Goal: Task Accomplishment & Management: Use online tool/utility

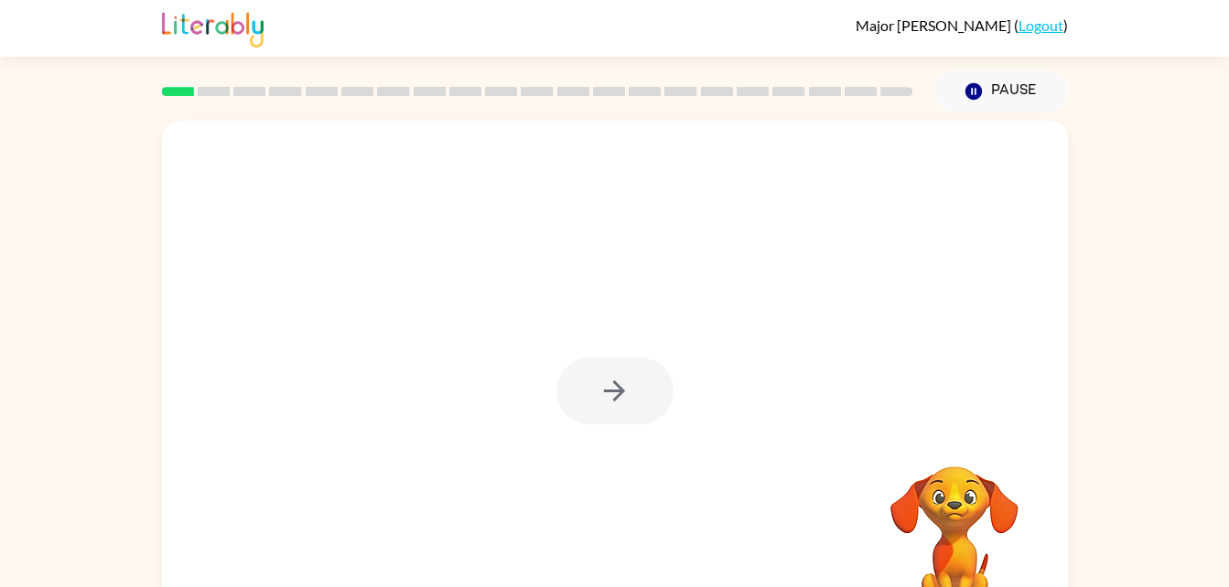
click at [616, 405] on div at bounding box center [614, 391] width 117 height 67
click at [617, 391] on div at bounding box center [614, 391] width 117 height 67
click at [620, 391] on icon "button" at bounding box center [614, 391] width 21 height 21
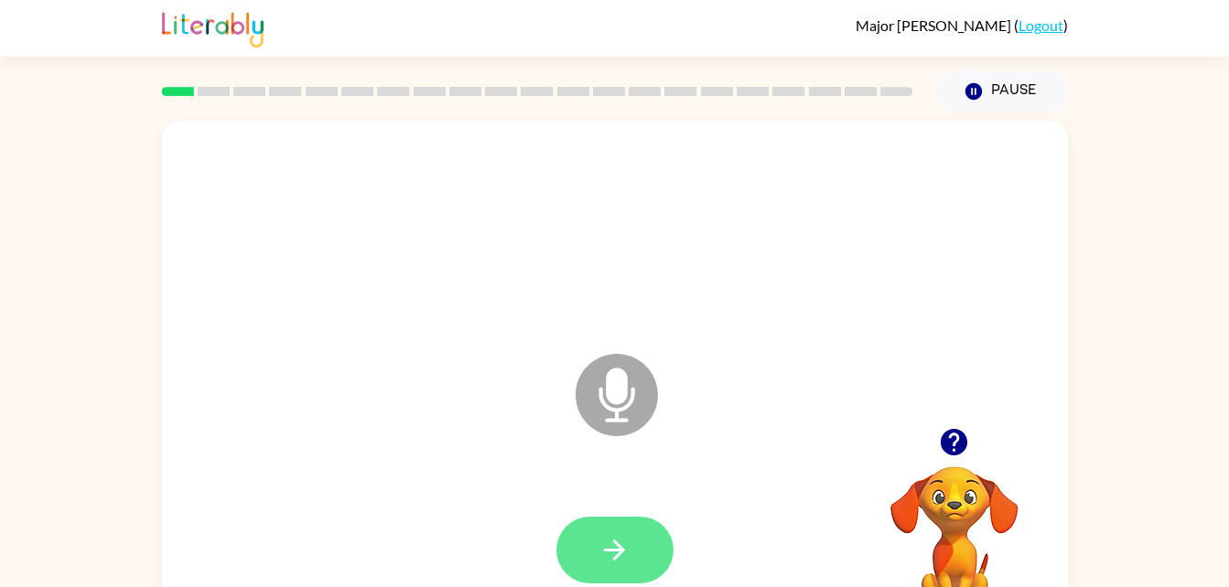
click at [596, 562] on button "button" at bounding box center [614, 550] width 117 height 67
click at [631, 546] on button "button" at bounding box center [614, 550] width 117 height 67
click at [641, 543] on button "button" at bounding box center [614, 550] width 117 height 67
click at [627, 564] on icon "button" at bounding box center [614, 550] width 32 height 32
click at [592, 570] on button "button" at bounding box center [614, 550] width 117 height 67
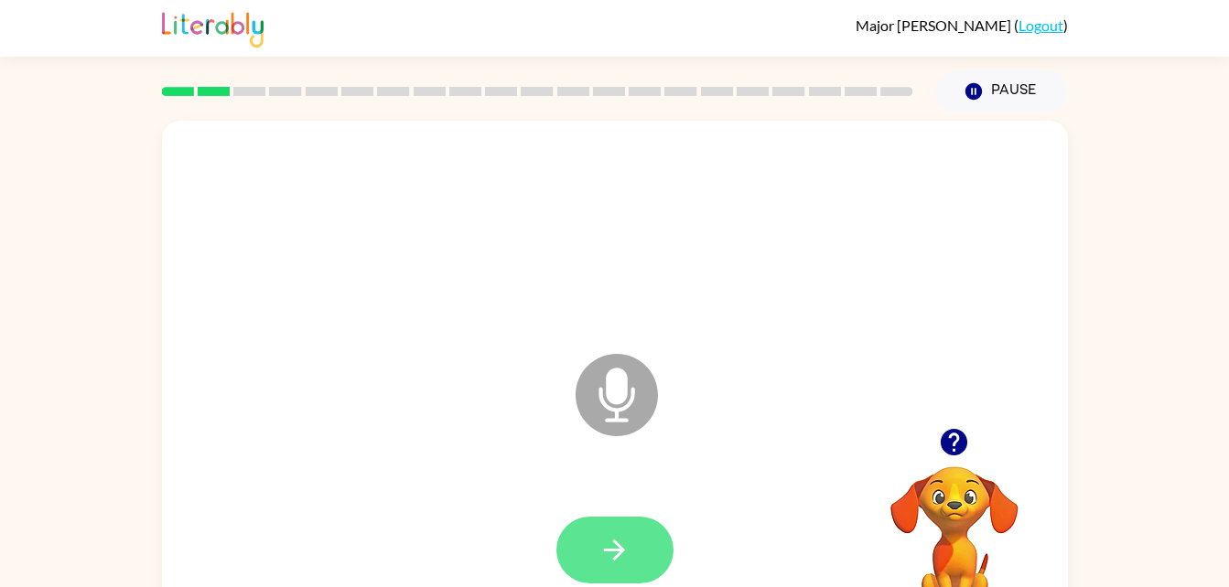
click at [617, 569] on button "button" at bounding box center [614, 550] width 117 height 67
click at [600, 543] on icon "button" at bounding box center [614, 550] width 32 height 32
click at [622, 576] on button "button" at bounding box center [614, 550] width 117 height 67
click at [627, 564] on icon "button" at bounding box center [614, 550] width 32 height 32
click at [604, 565] on icon "button" at bounding box center [614, 550] width 32 height 32
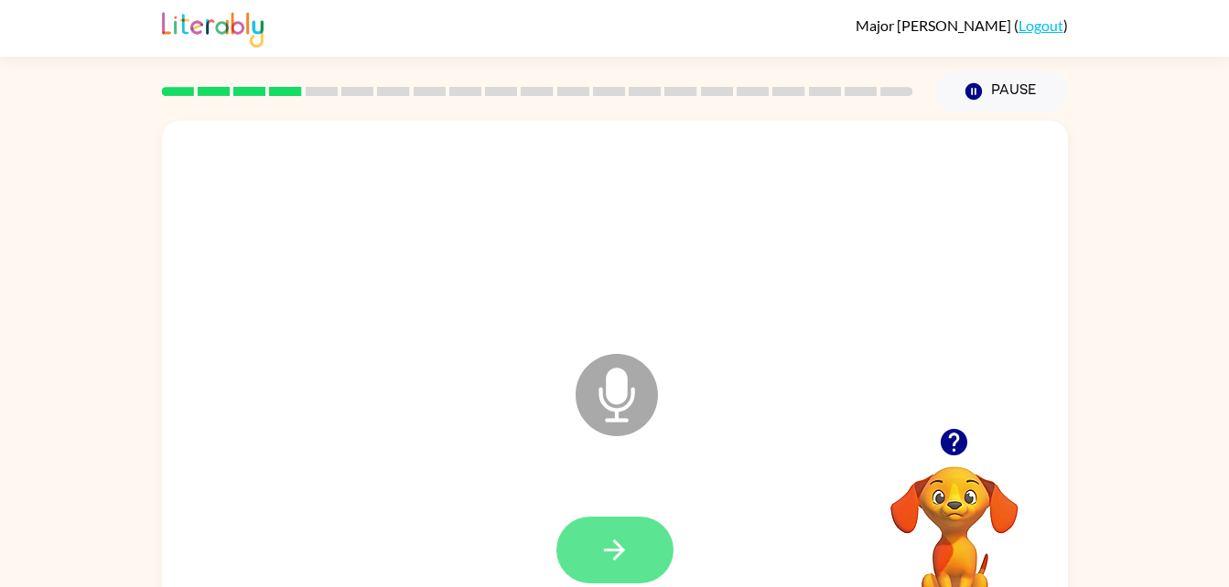
click at [619, 570] on button "button" at bounding box center [614, 550] width 117 height 67
click at [633, 547] on button "button" at bounding box center [614, 550] width 117 height 67
click at [642, 547] on button "button" at bounding box center [614, 550] width 117 height 67
click at [624, 572] on button "button" at bounding box center [614, 550] width 117 height 67
click at [605, 553] on icon "button" at bounding box center [614, 550] width 32 height 32
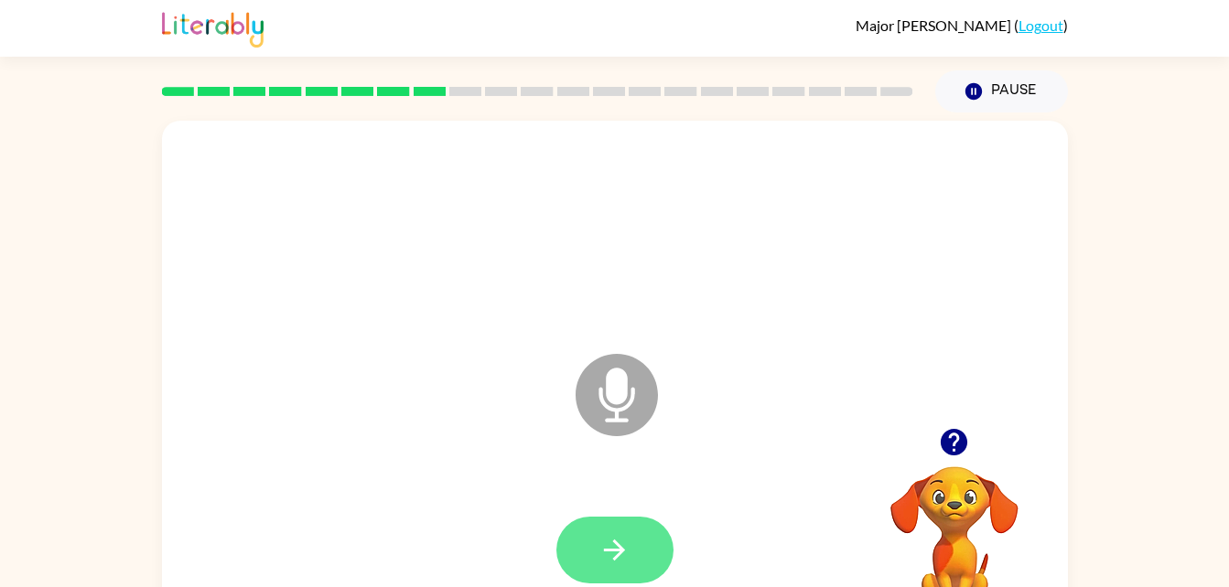
click at [581, 536] on button "button" at bounding box center [614, 550] width 117 height 67
click at [601, 544] on icon "button" at bounding box center [614, 550] width 32 height 32
click at [611, 517] on button "button" at bounding box center [614, 550] width 117 height 67
click at [616, 541] on icon "button" at bounding box center [614, 550] width 32 height 32
click at [647, 518] on button "button" at bounding box center [614, 550] width 117 height 67
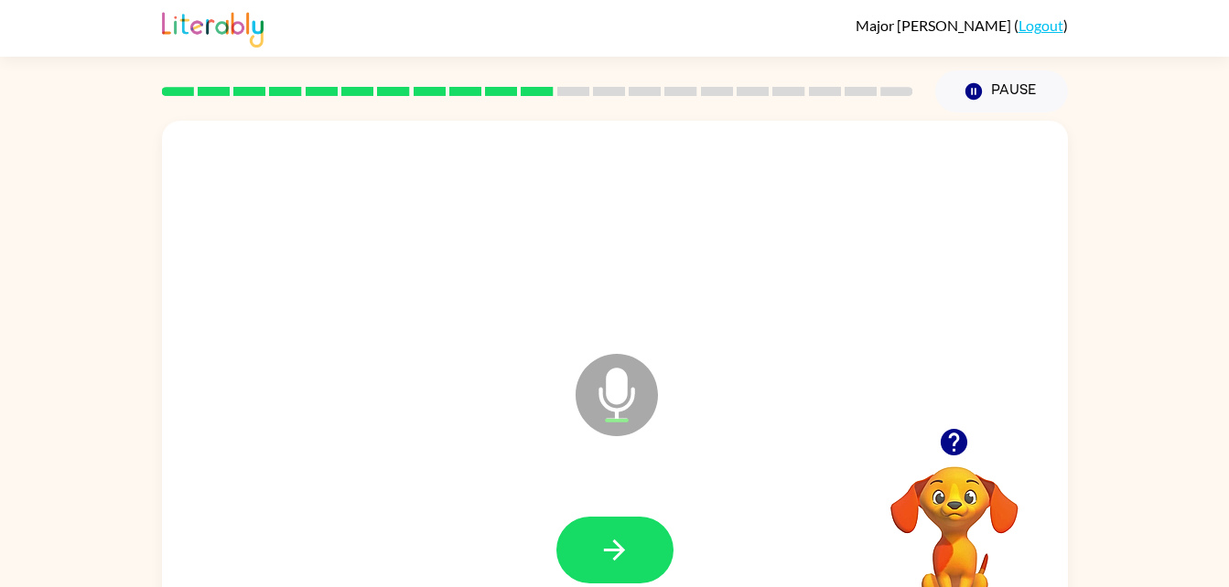
click at [564, 580] on div at bounding box center [614, 550] width 117 height 67
click at [606, 553] on icon "button" at bounding box center [614, 550] width 32 height 32
click at [605, 559] on icon "button" at bounding box center [614, 550] width 32 height 32
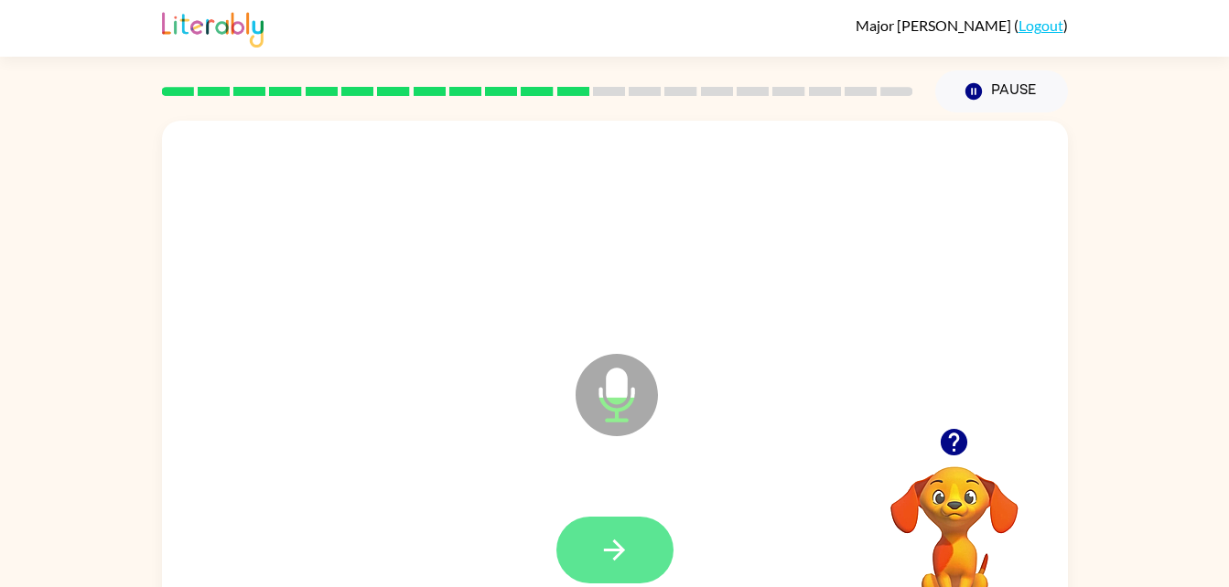
click at [621, 561] on icon "button" at bounding box center [614, 550] width 32 height 32
click at [615, 552] on icon "button" at bounding box center [614, 550] width 32 height 32
click at [631, 555] on button "button" at bounding box center [614, 550] width 117 height 67
click at [664, 553] on button "button" at bounding box center [614, 550] width 117 height 67
click at [606, 566] on button "button" at bounding box center [614, 550] width 117 height 67
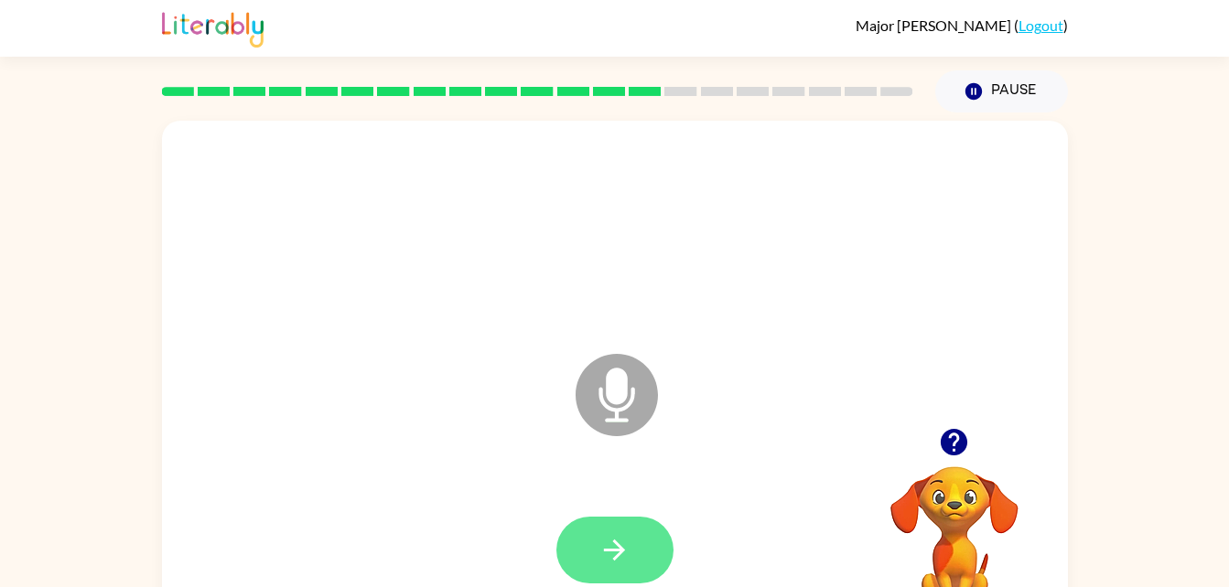
click at [625, 538] on icon "button" at bounding box center [614, 550] width 32 height 32
click at [634, 554] on button "button" at bounding box center [614, 550] width 117 height 67
click at [595, 564] on button "button" at bounding box center [614, 550] width 117 height 67
click at [596, 554] on button "button" at bounding box center [614, 550] width 117 height 67
click at [629, 562] on icon "button" at bounding box center [614, 550] width 32 height 32
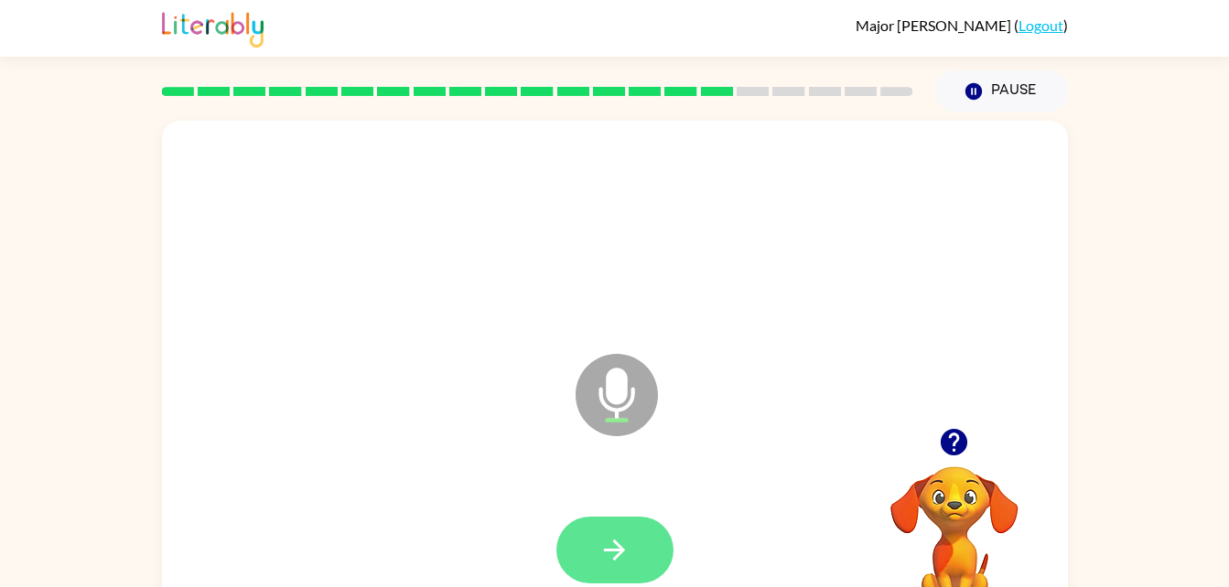
click at [626, 571] on button "button" at bounding box center [614, 550] width 117 height 67
click at [593, 573] on button "button" at bounding box center [614, 550] width 117 height 67
click at [597, 560] on button "button" at bounding box center [614, 550] width 117 height 67
click at [606, 499] on div at bounding box center [614, 551] width 869 height 150
click at [599, 572] on button "button" at bounding box center [614, 550] width 117 height 67
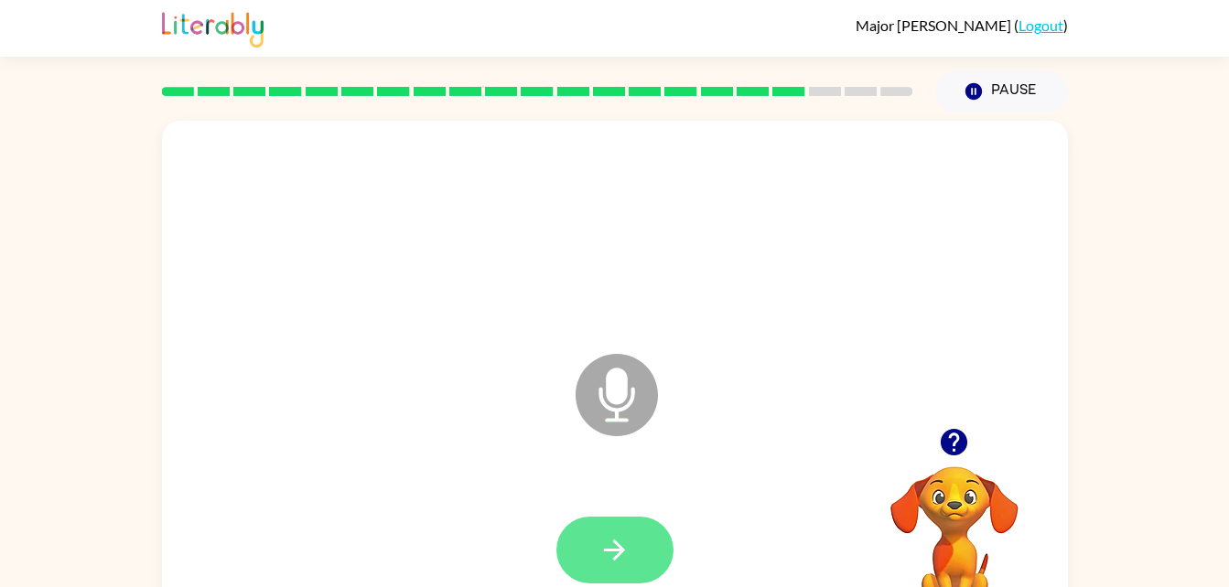
click at [593, 554] on button "button" at bounding box center [614, 550] width 117 height 67
click at [604, 572] on button "button" at bounding box center [614, 550] width 117 height 67
click at [604, 542] on icon "button" at bounding box center [614, 550] width 32 height 32
click at [594, 569] on button "button" at bounding box center [614, 550] width 117 height 67
click at [614, 553] on icon "button" at bounding box center [614, 550] width 32 height 32
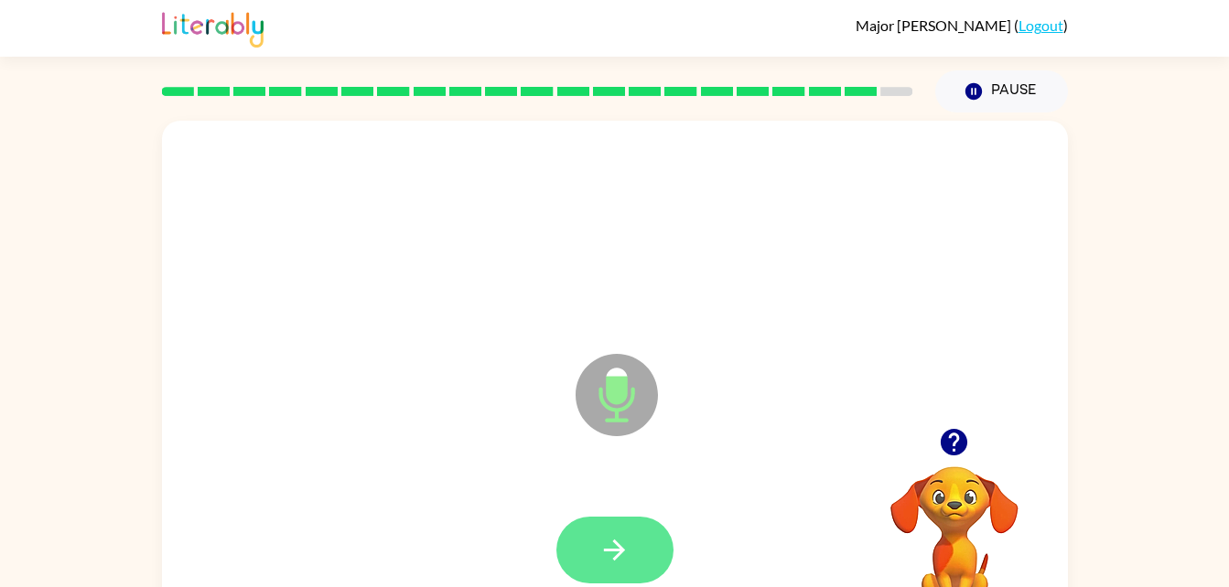
click at [606, 570] on button "button" at bounding box center [614, 550] width 117 height 67
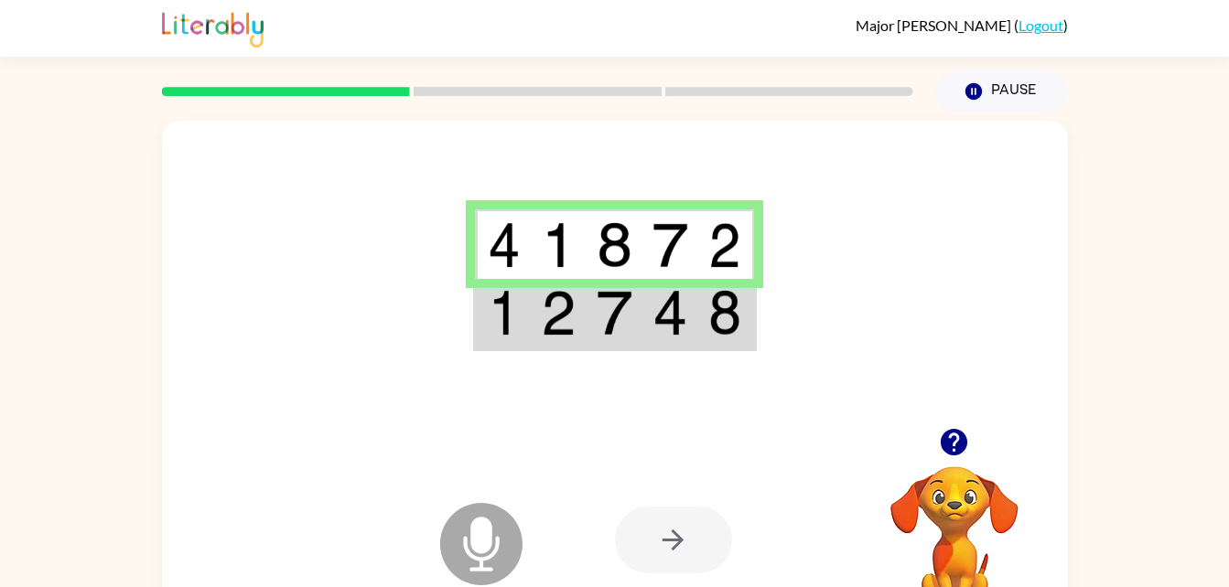
click at [648, 546] on div at bounding box center [673, 540] width 117 height 67
click at [654, 542] on div at bounding box center [673, 540] width 117 height 67
click at [659, 548] on div at bounding box center [673, 540] width 117 height 67
click at [966, 521] on video "Your browser must support playing .mp4 files to use Literably. Please try using…" at bounding box center [954, 529] width 183 height 183
click at [946, 528] on video "Your browser must support playing .mp4 files to use Literably. Please try using…" at bounding box center [954, 529] width 183 height 183
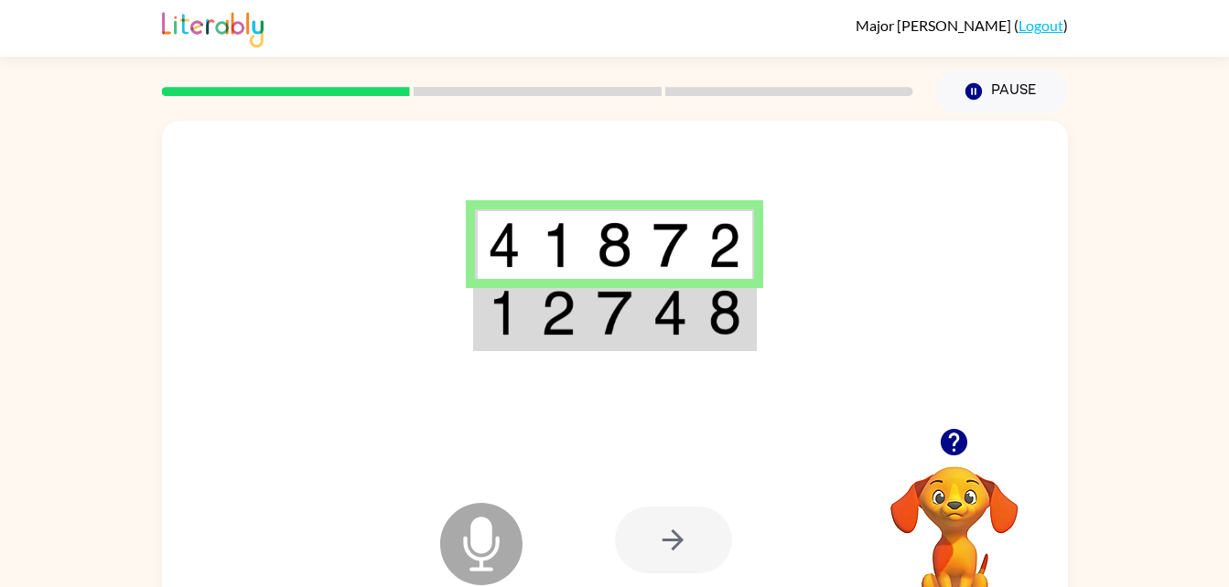
click at [948, 476] on video "Your browser must support playing .mp4 files to use Literably. Please try using…" at bounding box center [954, 529] width 183 height 183
click at [578, 346] on td at bounding box center [559, 314] width 56 height 70
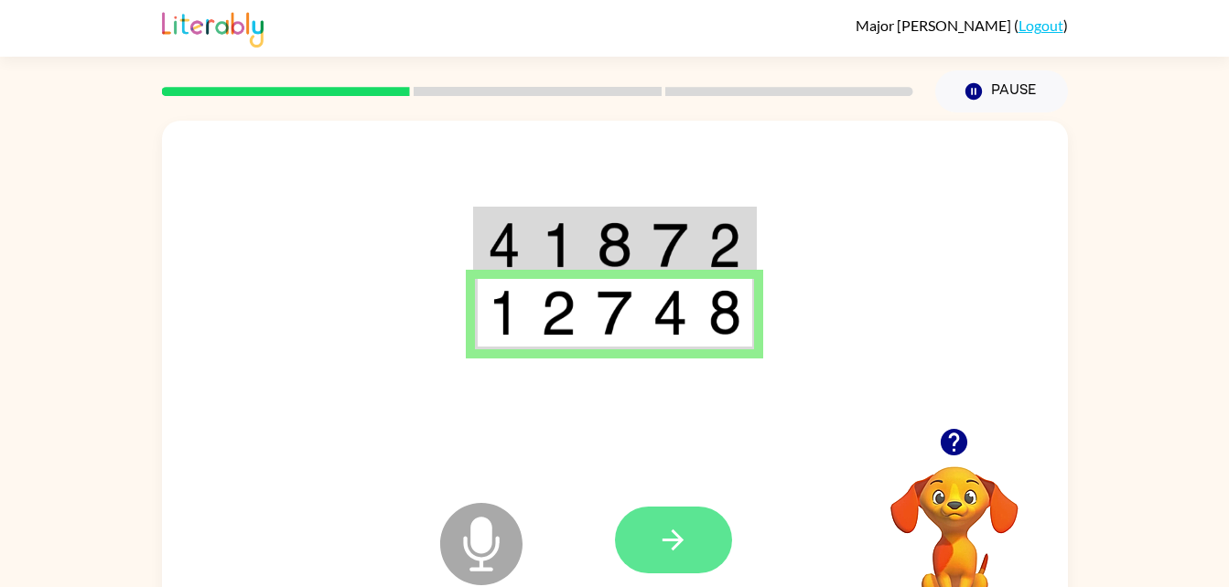
click at [663, 561] on button "button" at bounding box center [673, 540] width 117 height 67
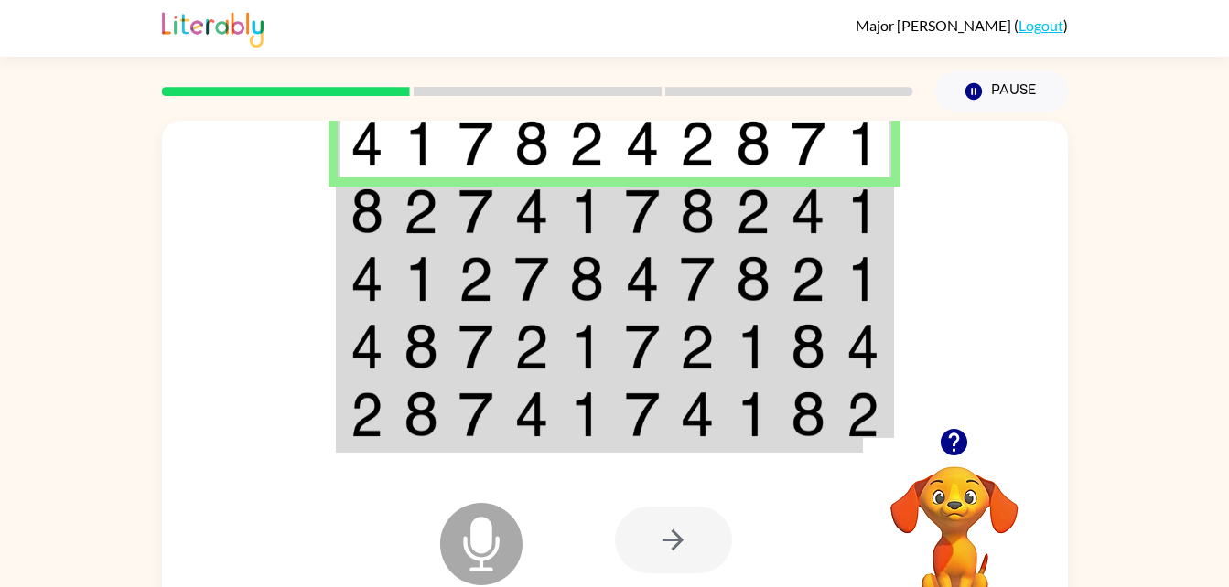
click at [426, 208] on img at bounding box center [420, 211] width 35 height 46
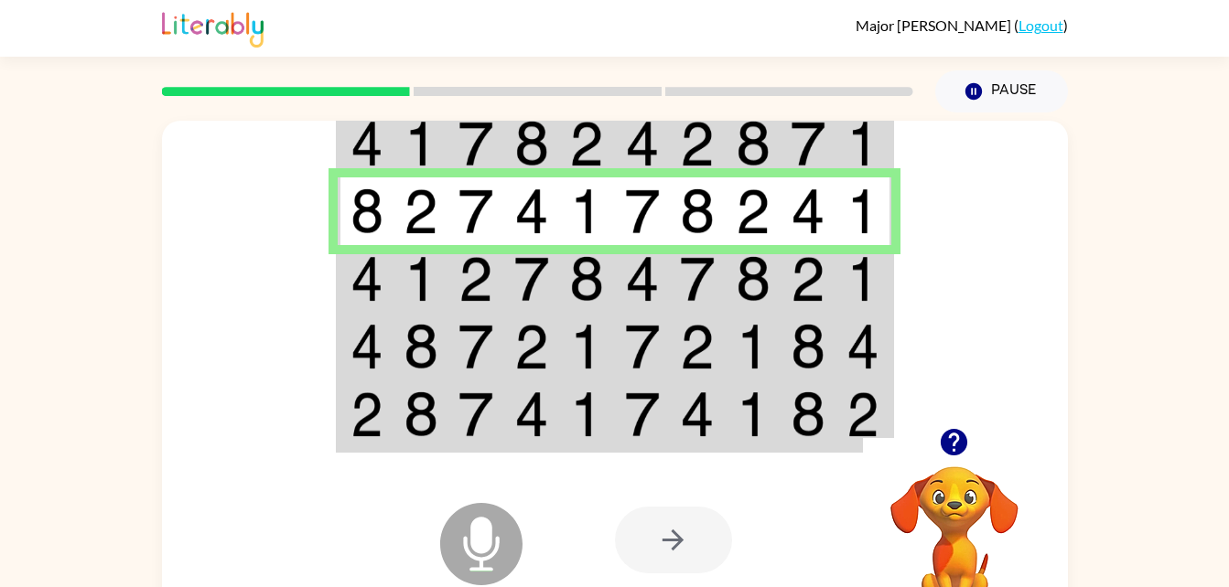
click at [410, 296] on img at bounding box center [420, 279] width 35 height 46
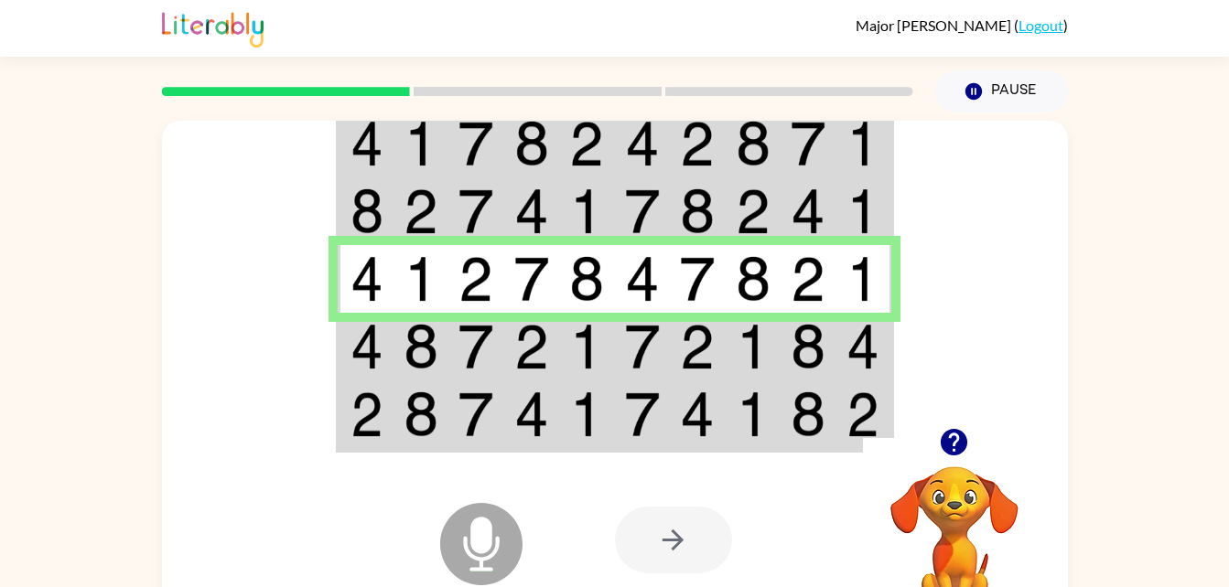
click at [445, 345] on td at bounding box center [421, 347] width 56 height 68
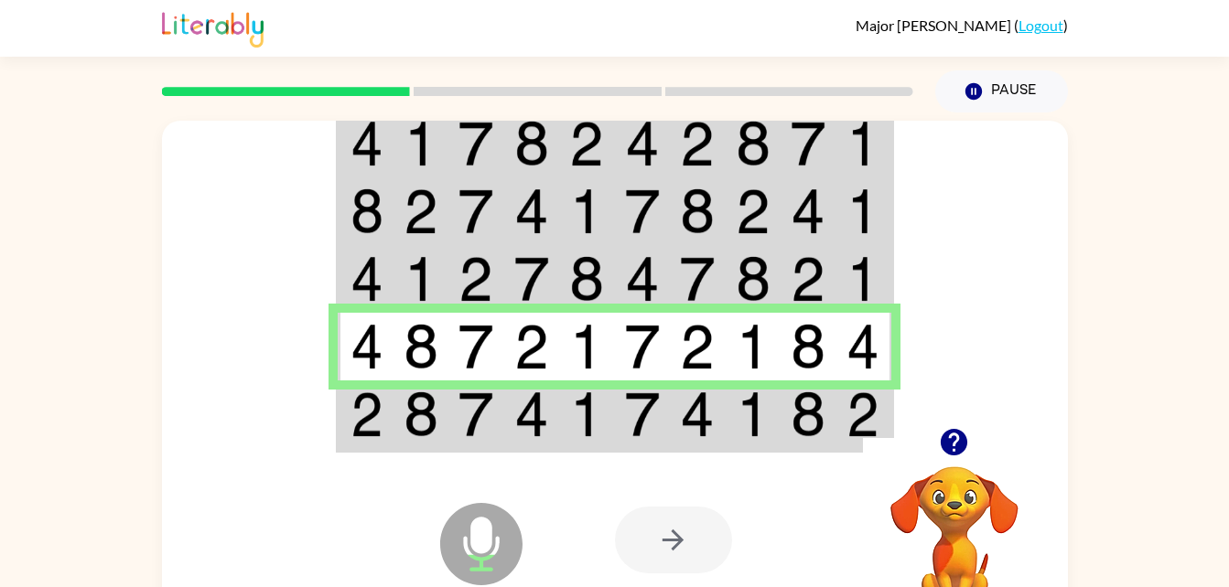
click at [475, 562] on icon at bounding box center [481, 544] width 82 height 82
click at [566, 429] on td at bounding box center [587, 416] width 56 height 70
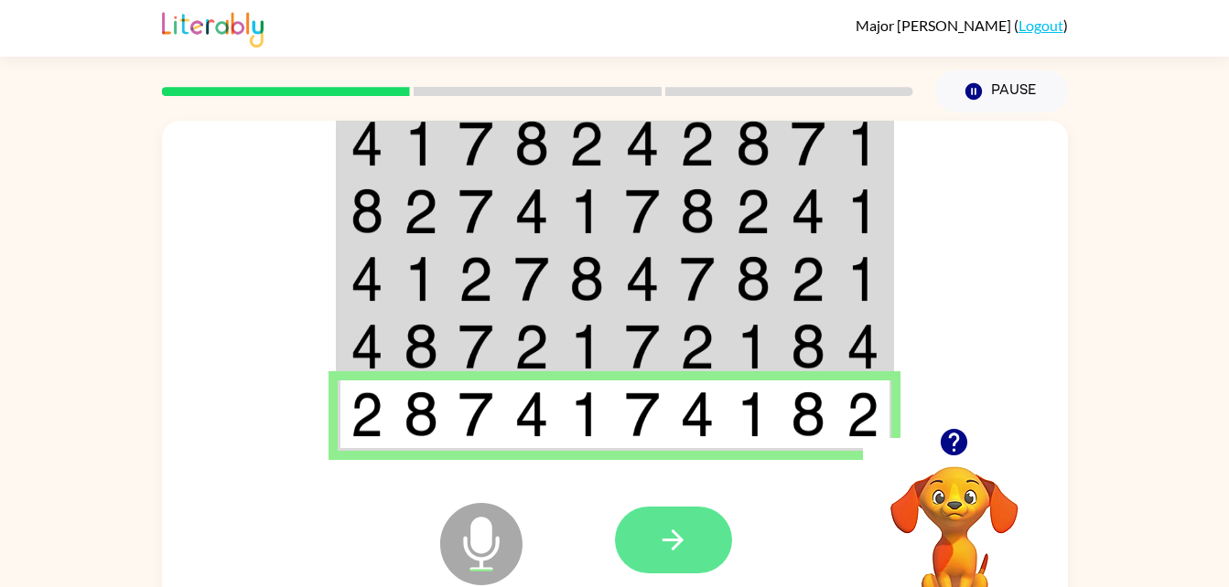
click at [659, 556] on icon "button" at bounding box center [673, 540] width 32 height 32
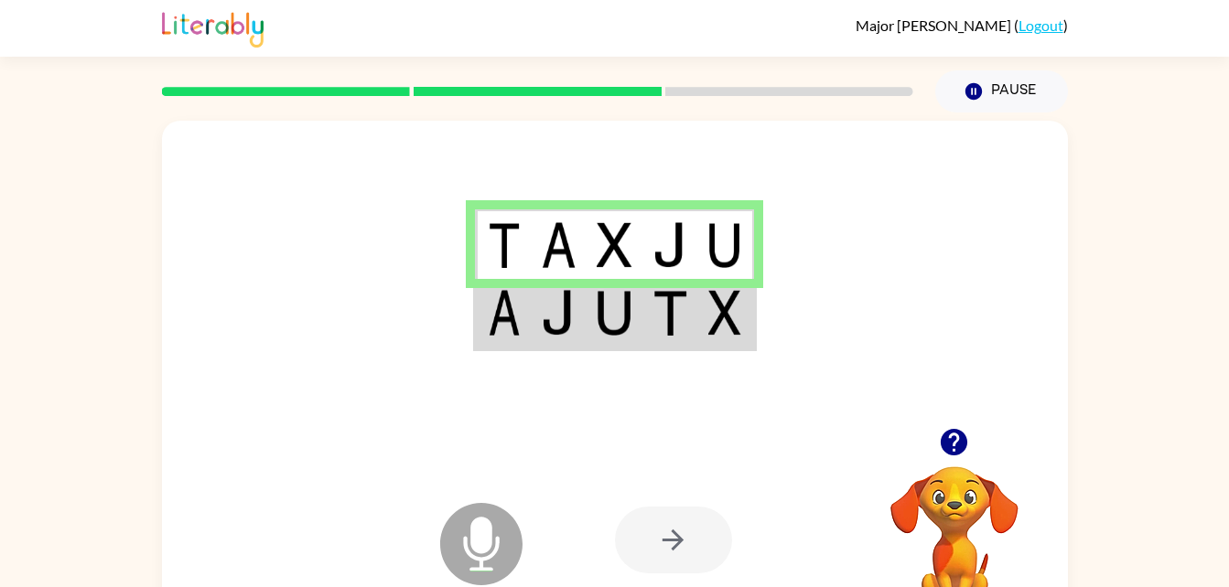
click at [508, 338] on td at bounding box center [503, 314] width 56 height 70
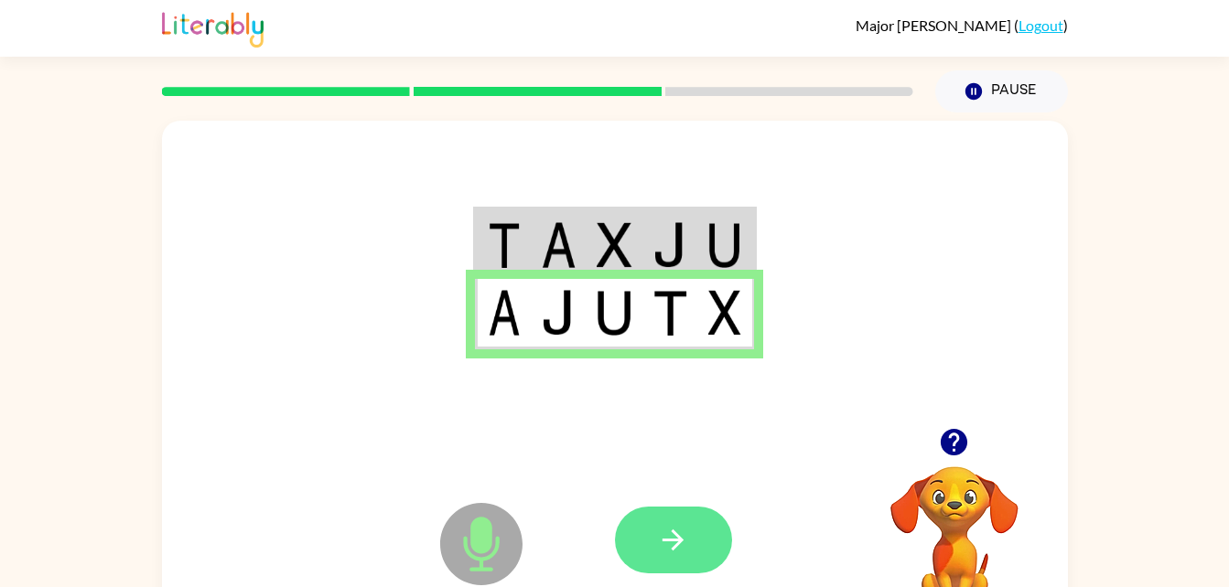
click at [676, 562] on button "button" at bounding box center [673, 540] width 117 height 67
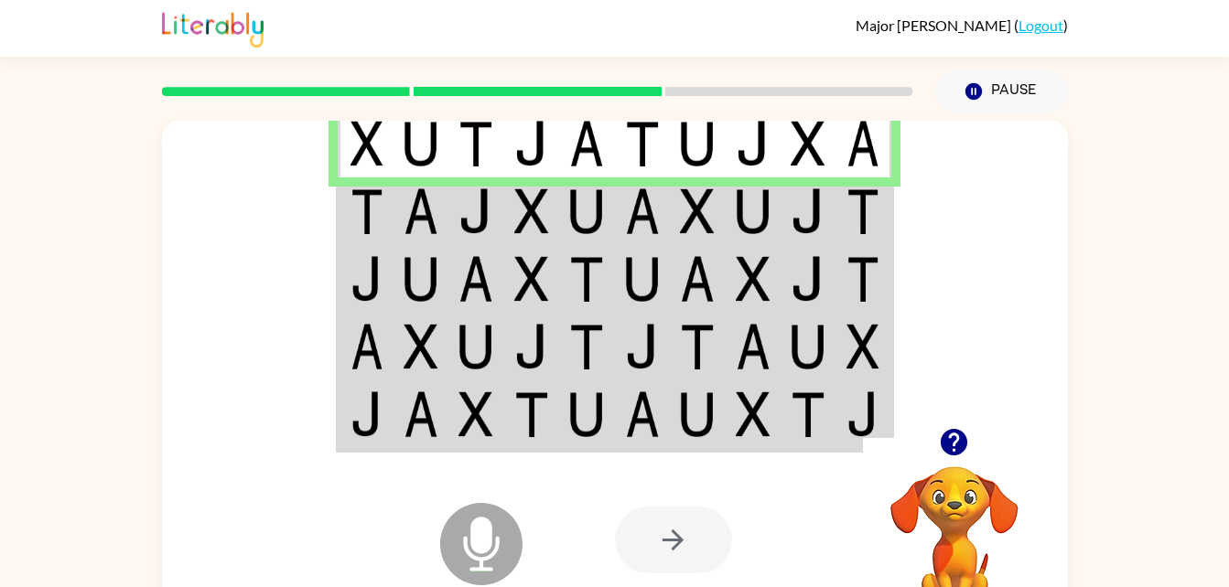
click at [449, 243] on td at bounding box center [476, 211] width 56 height 68
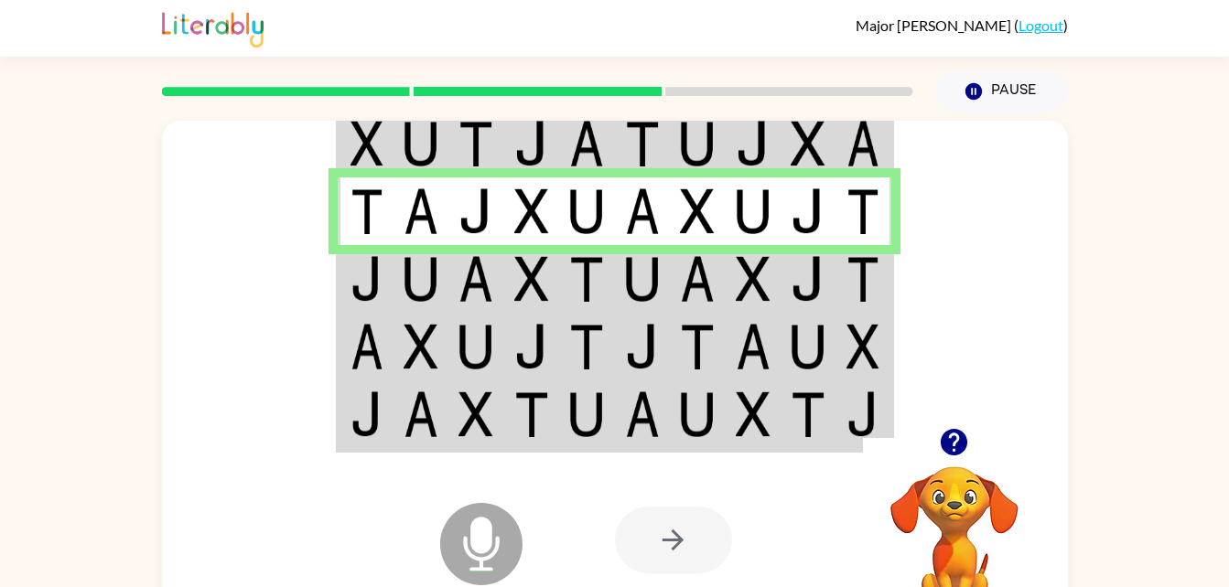
click at [373, 276] on img at bounding box center [366, 279] width 33 height 46
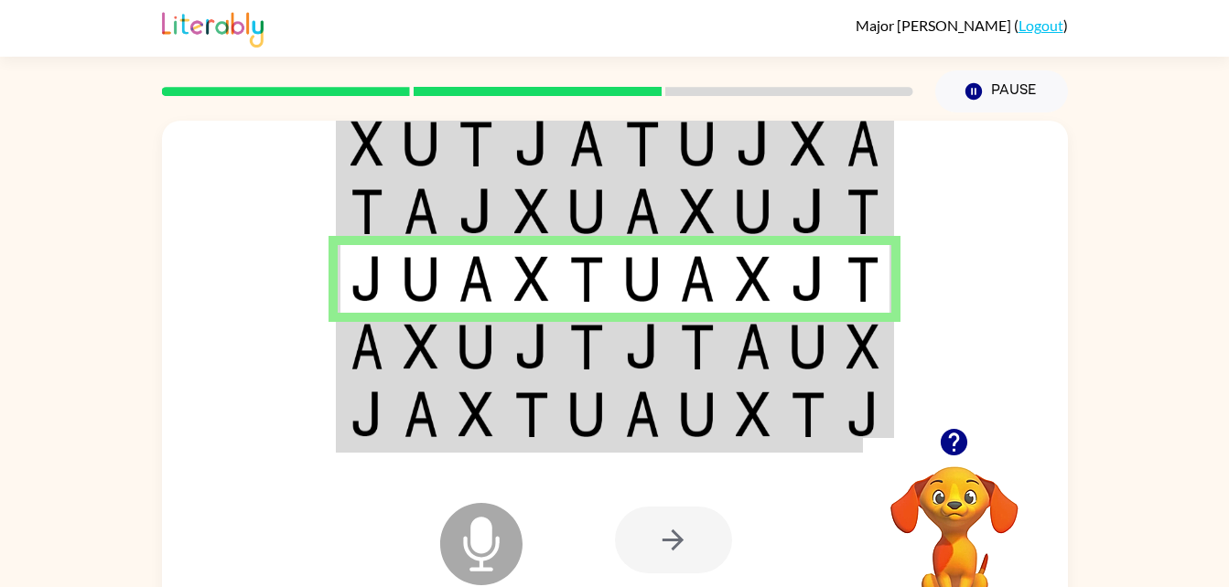
click at [388, 357] on td at bounding box center [366, 347] width 56 height 68
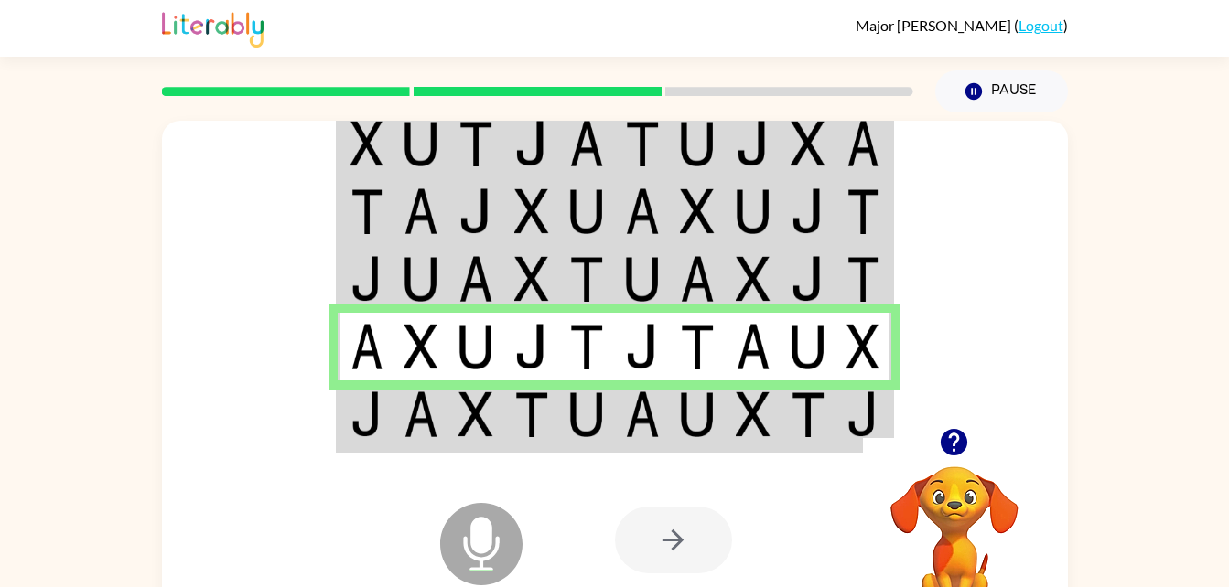
click at [428, 440] on div "Microphone The Microphone is here when it is your turn to talk" at bounding box center [436, 498] width 182 height 122
click at [378, 429] on img at bounding box center [366, 415] width 33 height 46
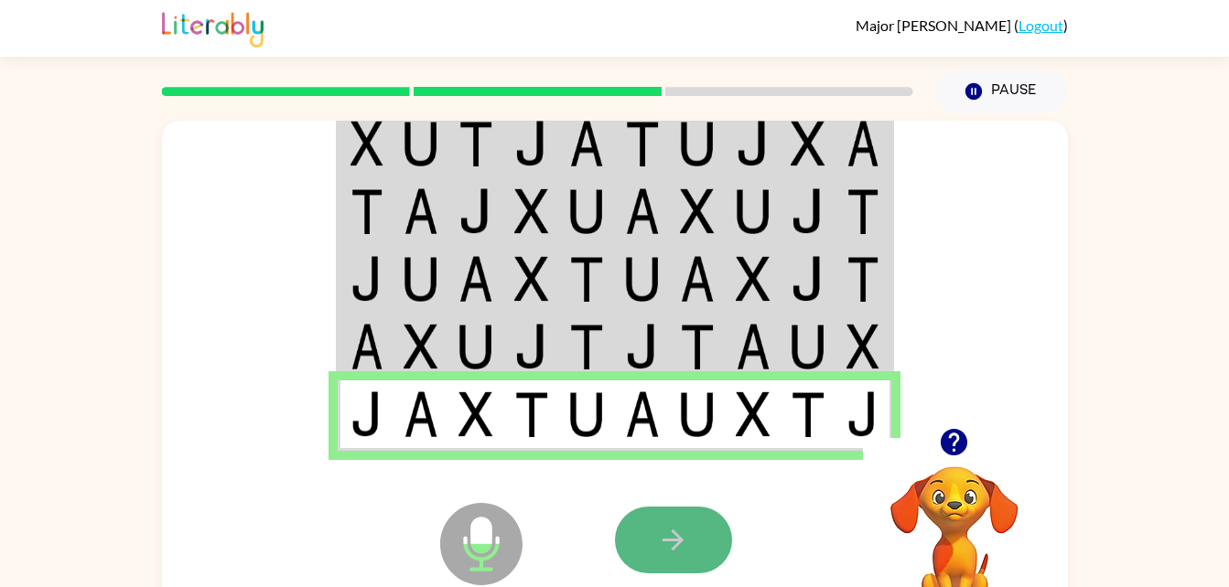
click at [660, 558] on button "button" at bounding box center [673, 540] width 117 height 67
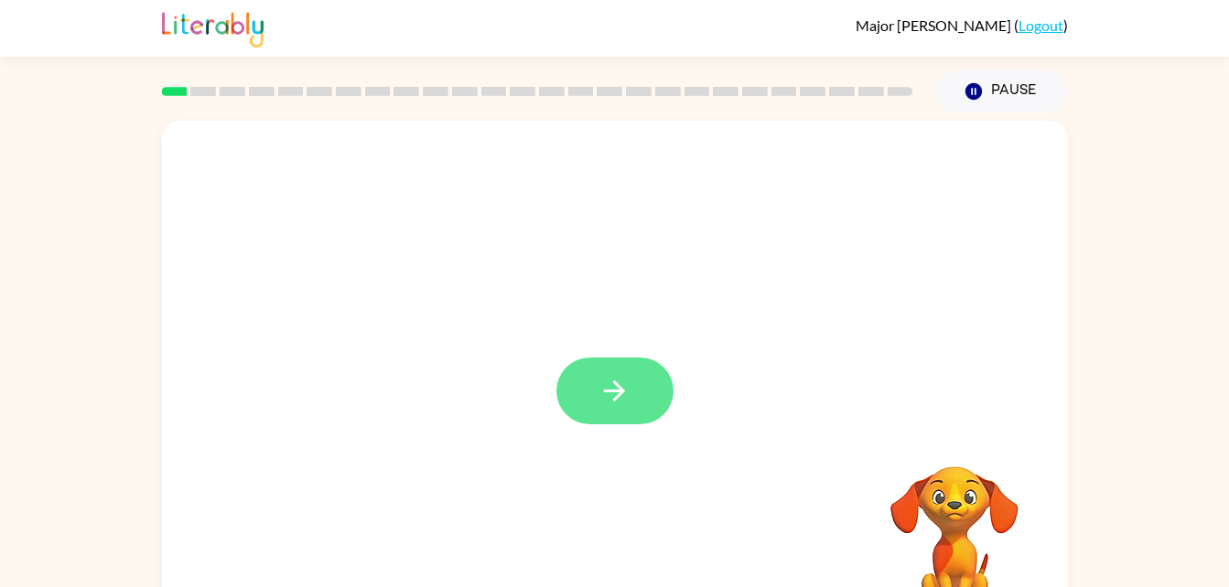
click at [605, 379] on icon "button" at bounding box center [614, 391] width 32 height 32
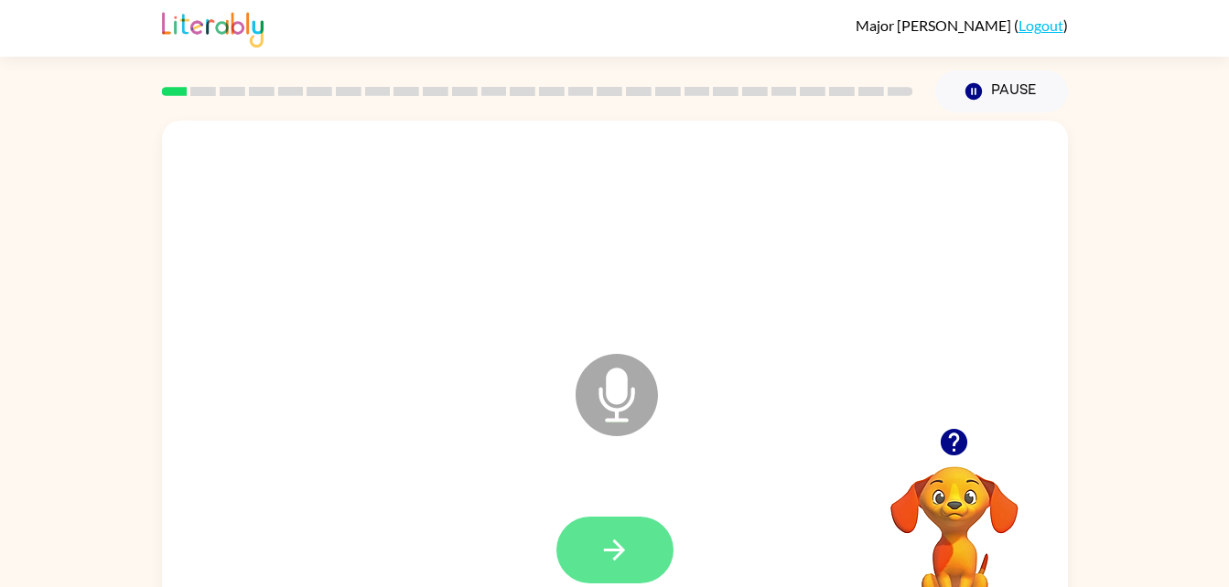
click at [606, 574] on button "button" at bounding box center [614, 550] width 117 height 67
click at [567, 561] on button "button" at bounding box center [614, 550] width 117 height 67
click at [612, 568] on button "button" at bounding box center [614, 550] width 117 height 67
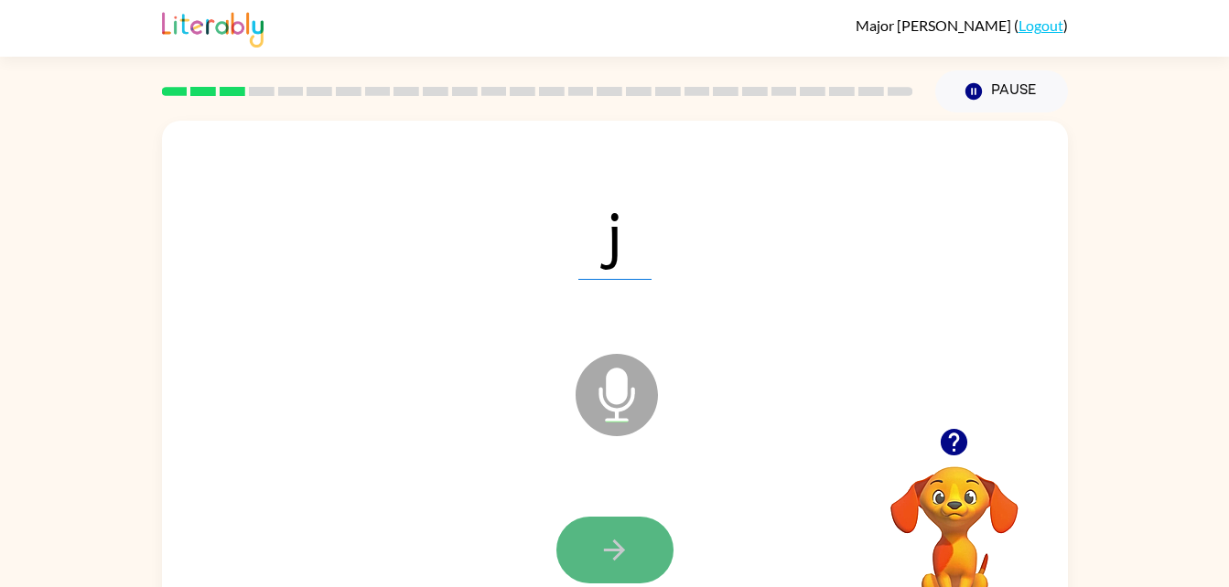
click at [592, 561] on button "button" at bounding box center [614, 550] width 117 height 67
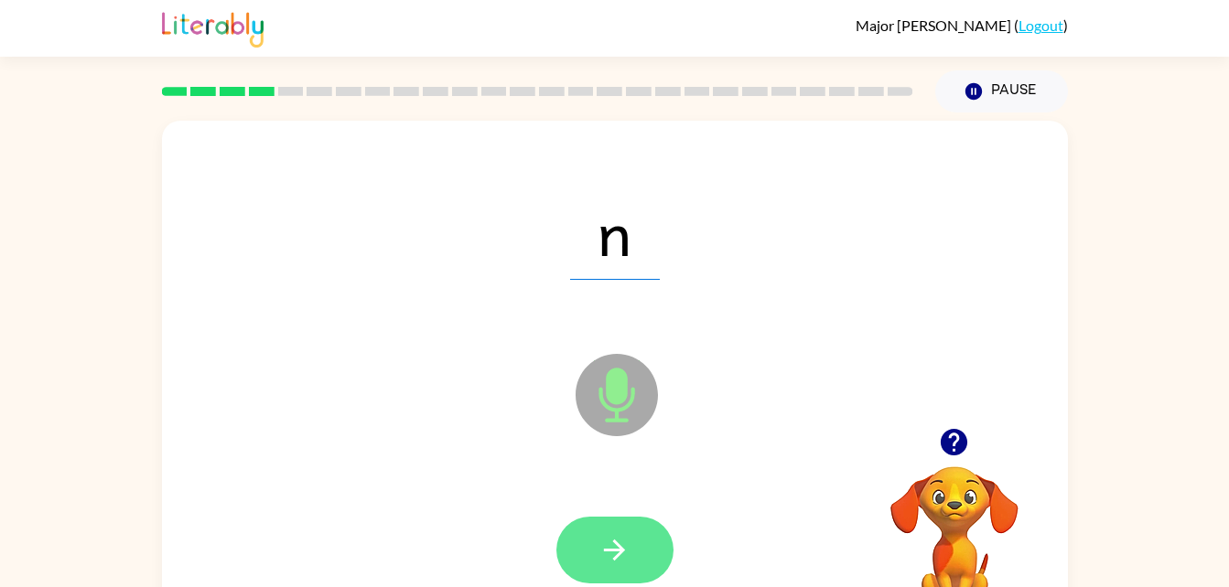
click at [605, 552] on icon "button" at bounding box center [614, 550] width 32 height 32
click at [587, 551] on button "button" at bounding box center [614, 550] width 117 height 67
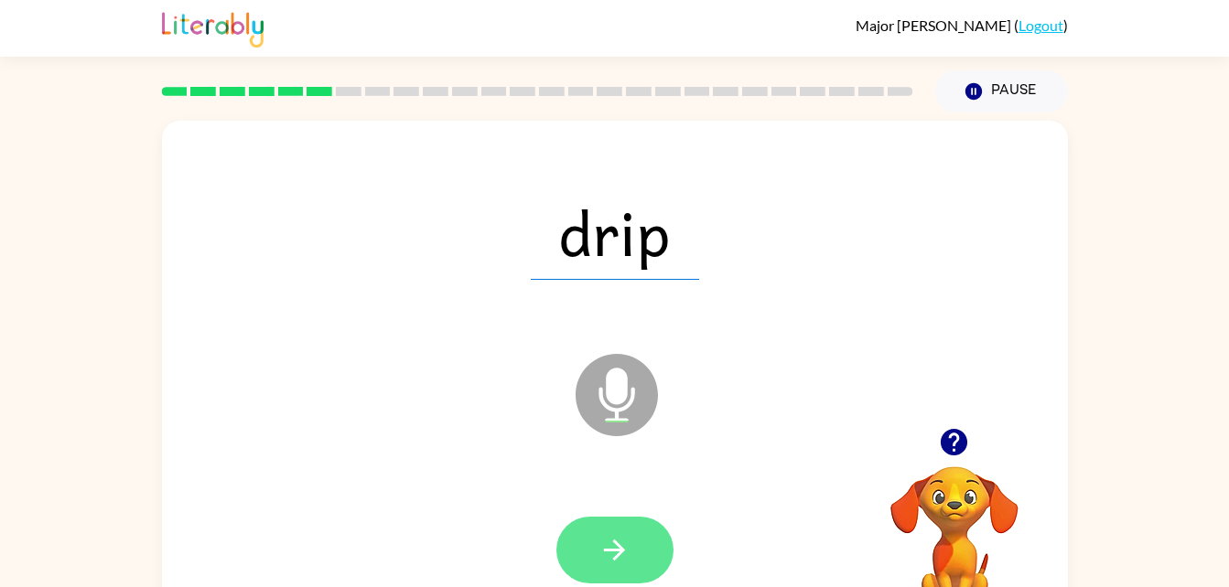
click at [594, 553] on button "button" at bounding box center [614, 550] width 117 height 67
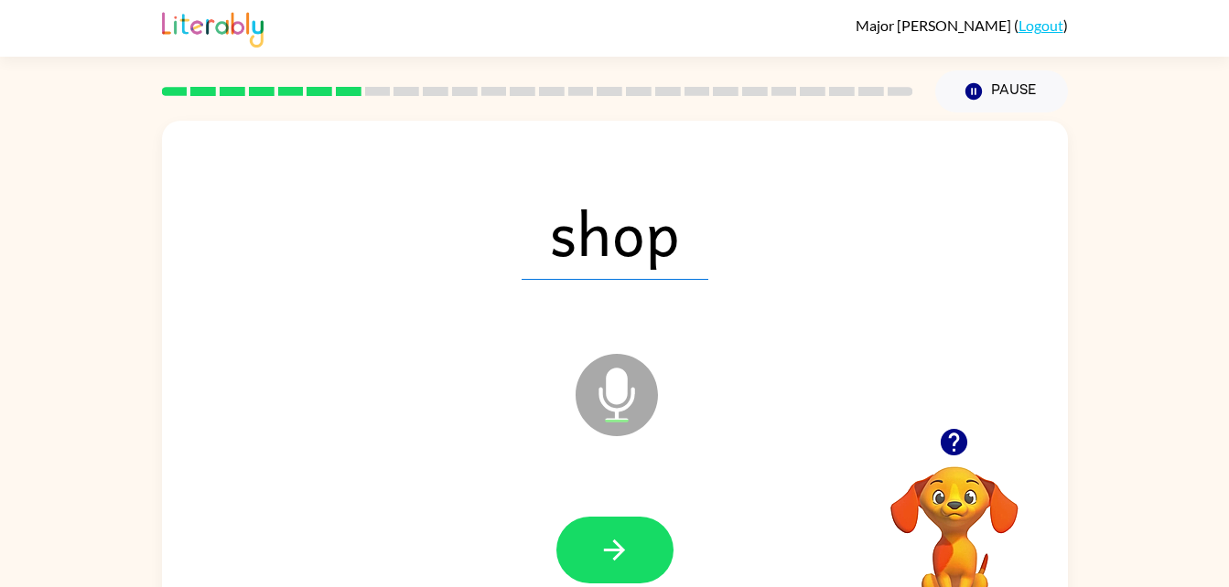
click at [606, 502] on div at bounding box center [614, 551] width 869 height 150
click at [609, 583] on button "button" at bounding box center [614, 550] width 117 height 67
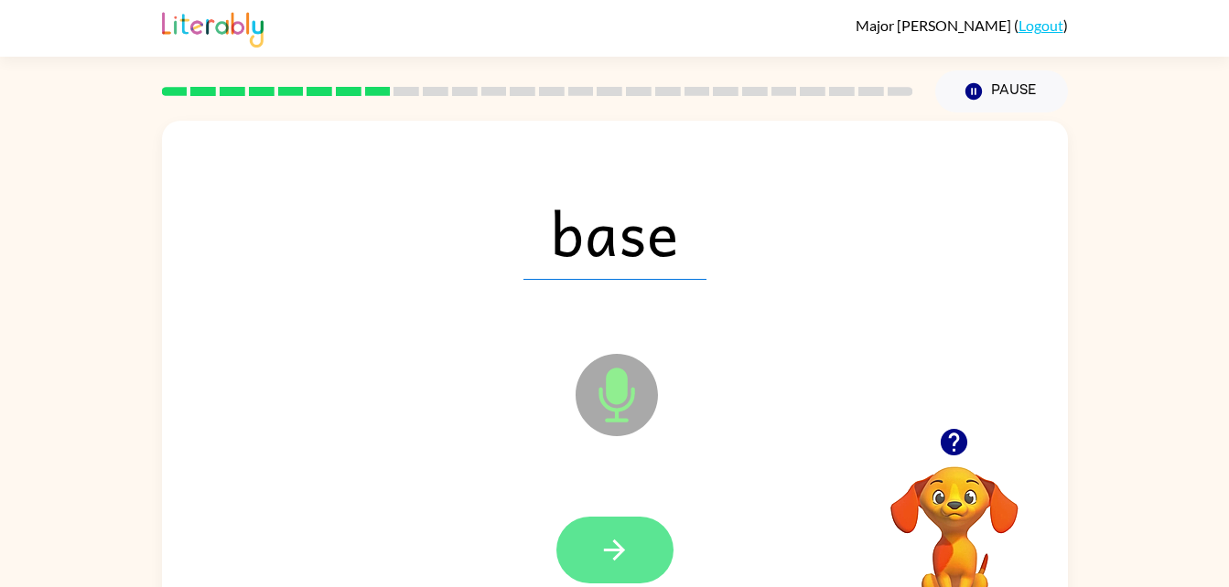
click at [600, 559] on icon "button" at bounding box center [614, 550] width 32 height 32
click at [583, 574] on button "button" at bounding box center [614, 550] width 117 height 67
click at [604, 535] on icon "button" at bounding box center [614, 550] width 32 height 32
click at [629, 531] on button "button" at bounding box center [614, 550] width 117 height 67
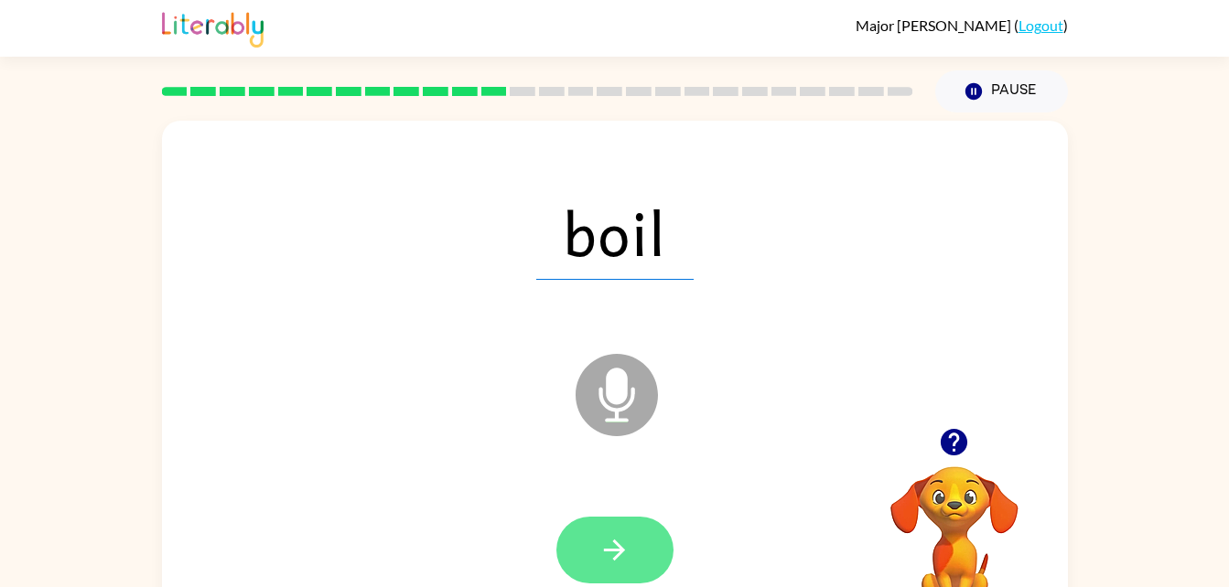
click at [621, 578] on button "button" at bounding box center [614, 550] width 117 height 67
click at [647, 520] on button "button" at bounding box center [614, 550] width 117 height 67
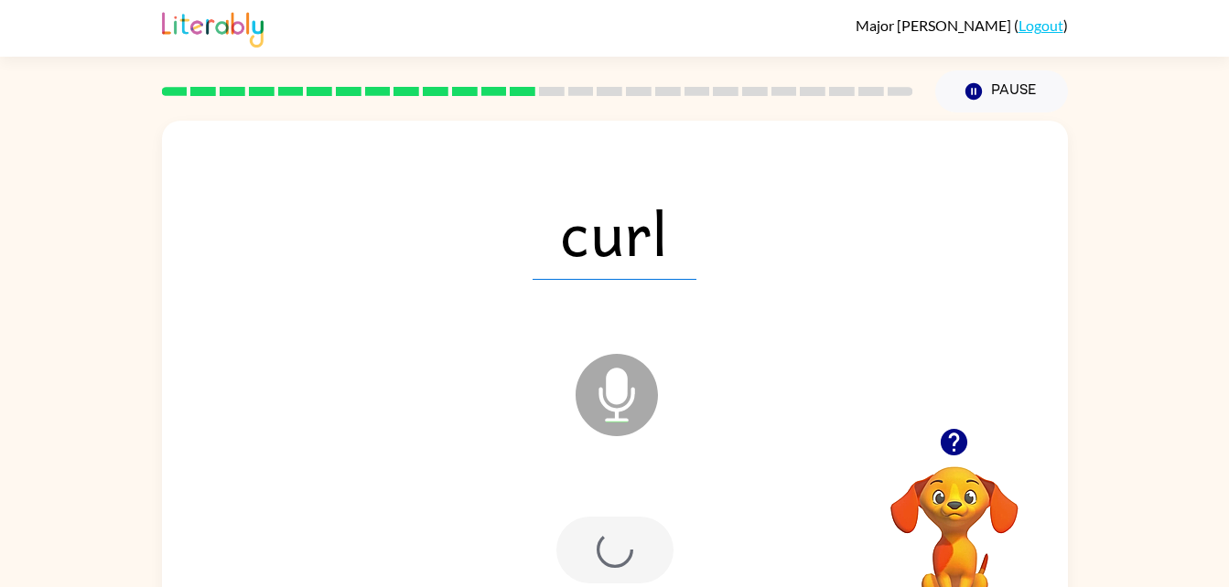
click at [627, 549] on div at bounding box center [614, 550] width 117 height 67
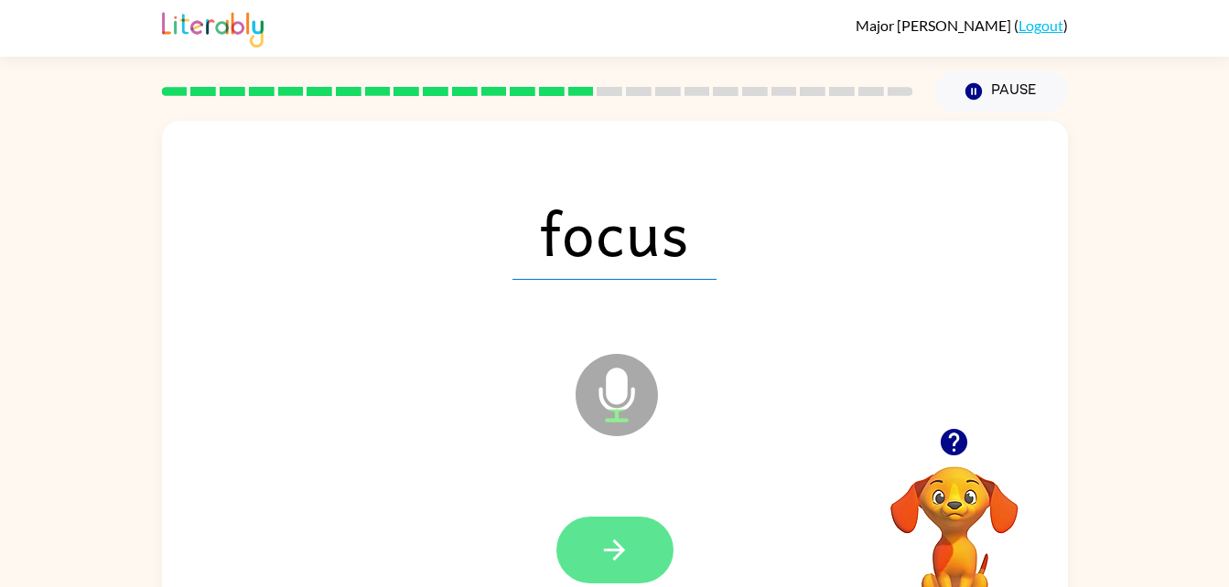
click at [613, 542] on icon "button" at bounding box center [614, 550] width 32 height 32
click at [622, 542] on icon "button" at bounding box center [614, 550] width 32 height 32
click at [615, 568] on button "button" at bounding box center [614, 550] width 117 height 67
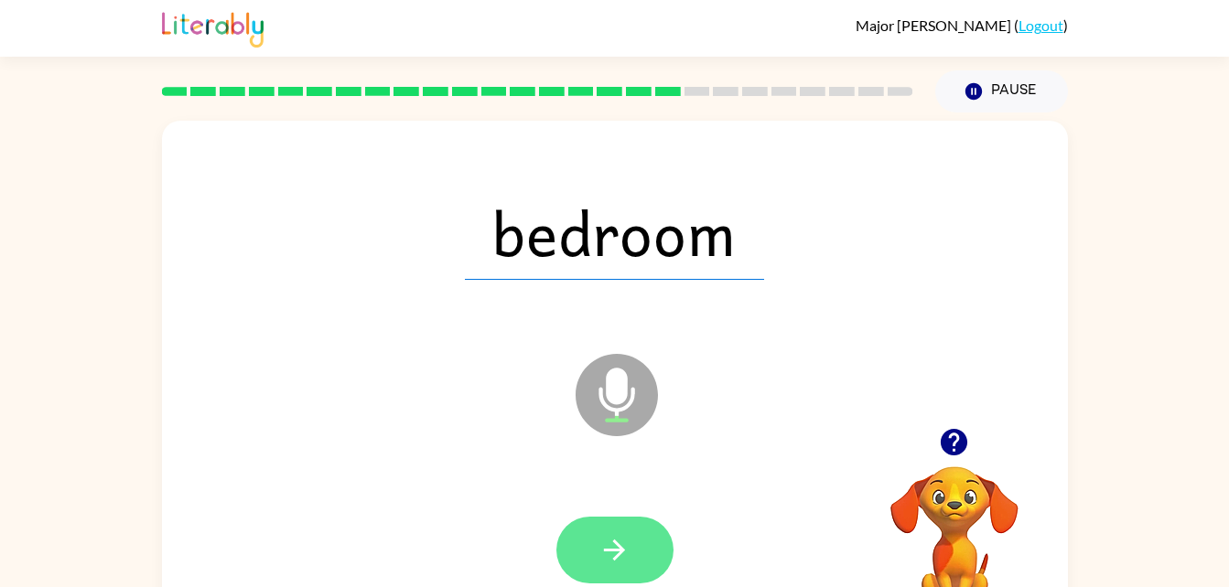
click at [610, 564] on icon "button" at bounding box center [614, 550] width 32 height 32
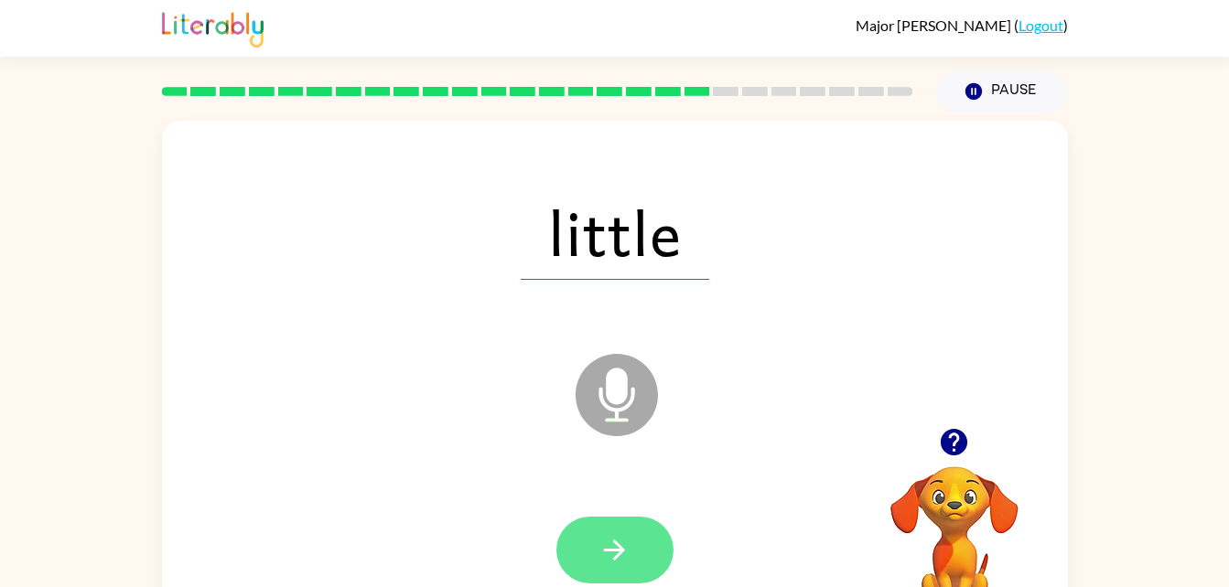
click at [615, 541] on icon "button" at bounding box center [614, 550] width 21 height 21
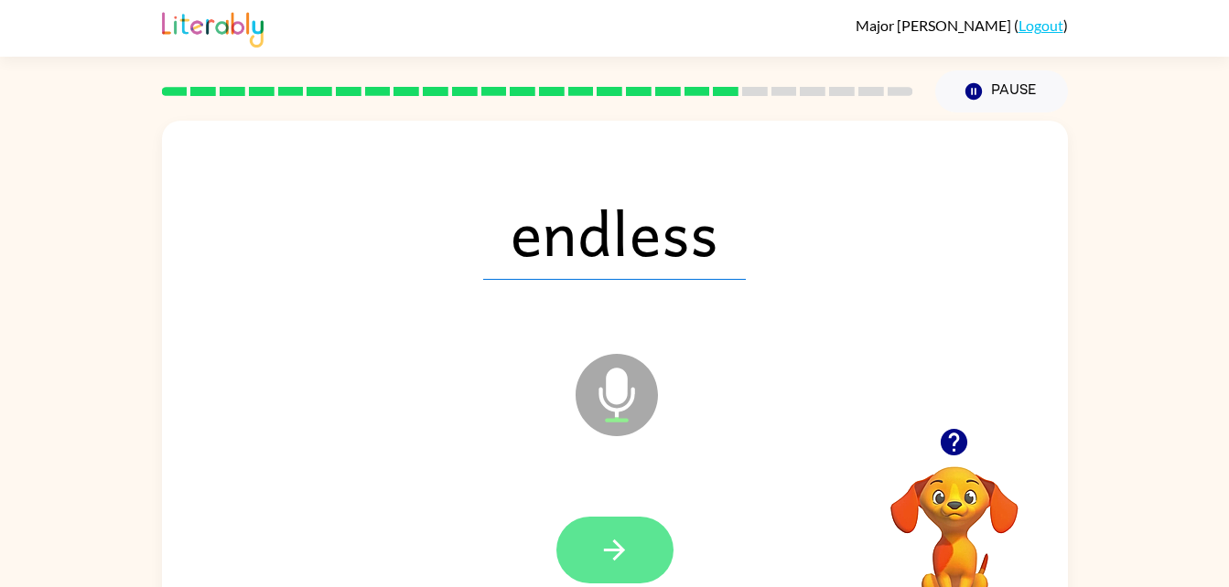
click at [605, 536] on icon "button" at bounding box center [614, 550] width 32 height 32
click at [614, 538] on icon "button" at bounding box center [614, 550] width 32 height 32
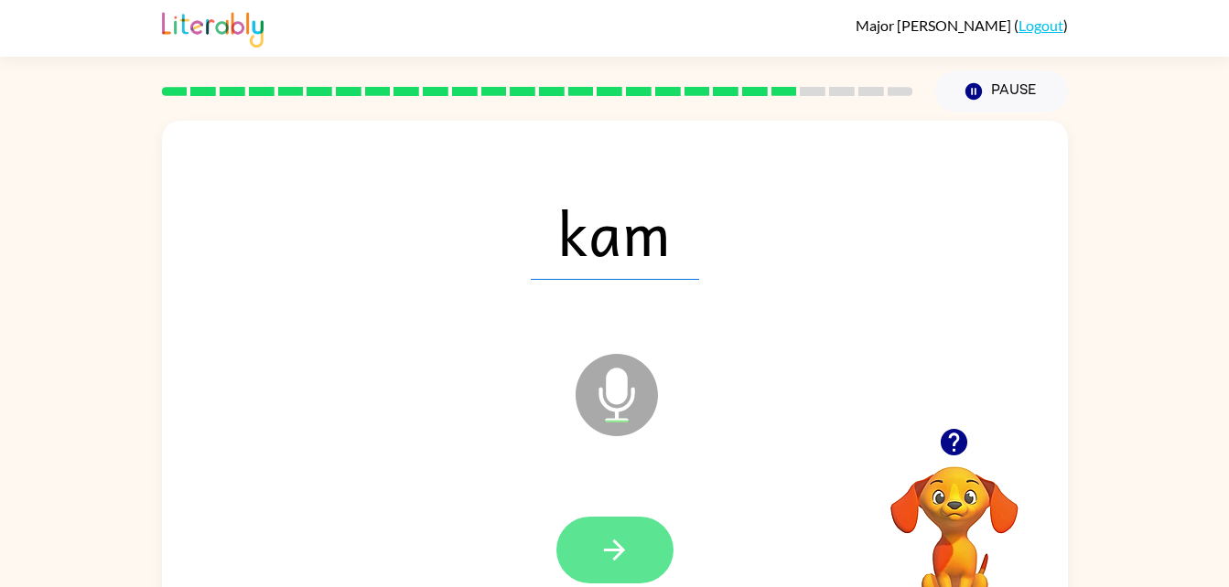
click at [602, 555] on icon "button" at bounding box center [614, 550] width 32 height 32
click at [587, 565] on button "button" at bounding box center [614, 550] width 117 height 67
click at [608, 578] on button "button" at bounding box center [614, 550] width 117 height 67
click at [606, 563] on icon "button" at bounding box center [614, 550] width 32 height 32
